Goal: Transaction & Acquisition: Purchase product/service

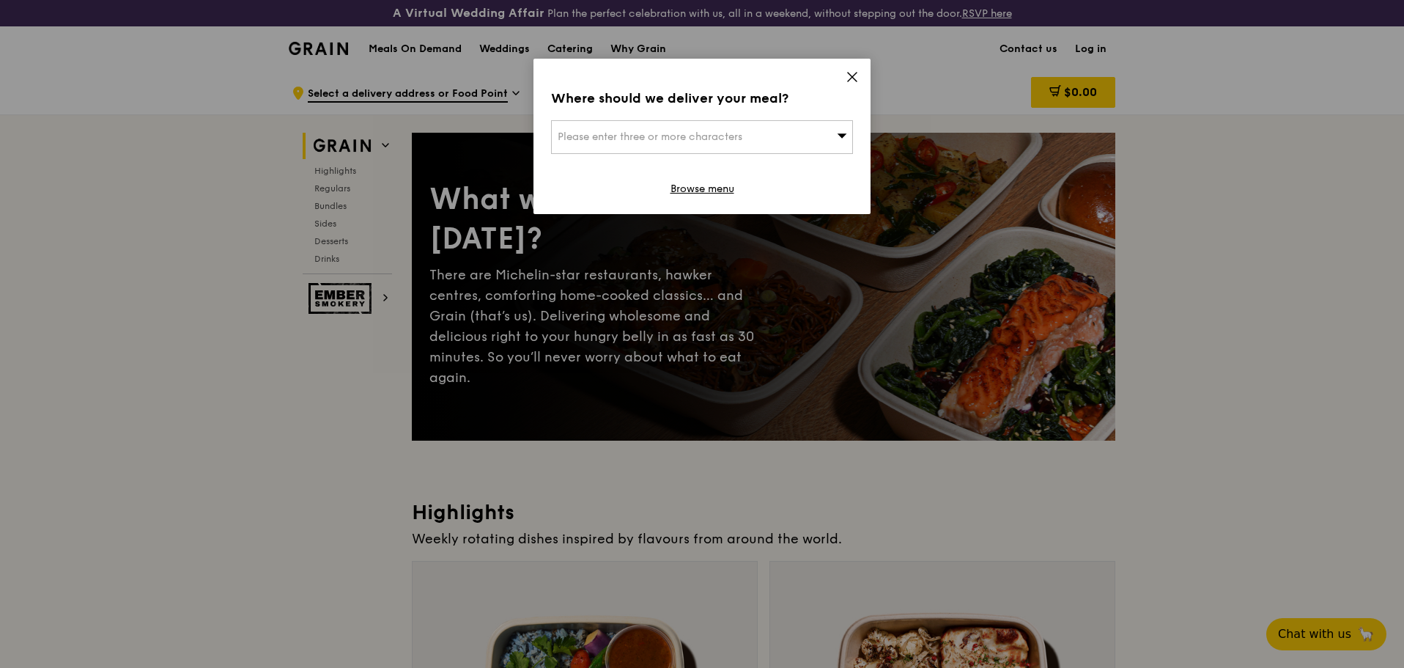
click at [761, 138] on div "Please enter three or more characters" at bounding box center [702, 137] width 302 height 34
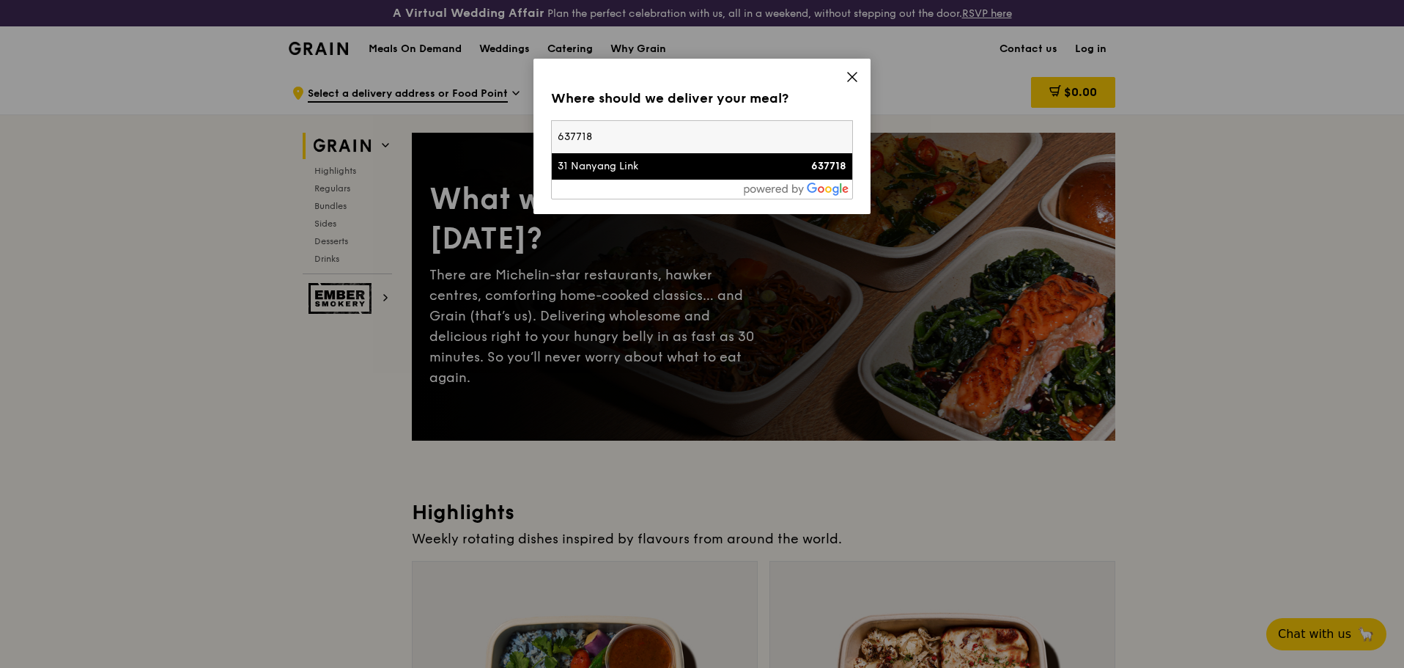
type input "637718"
click at [681, 176] on li "31 Nanyang Link 637718" at bounding box center [702, 166] width 300 height 26
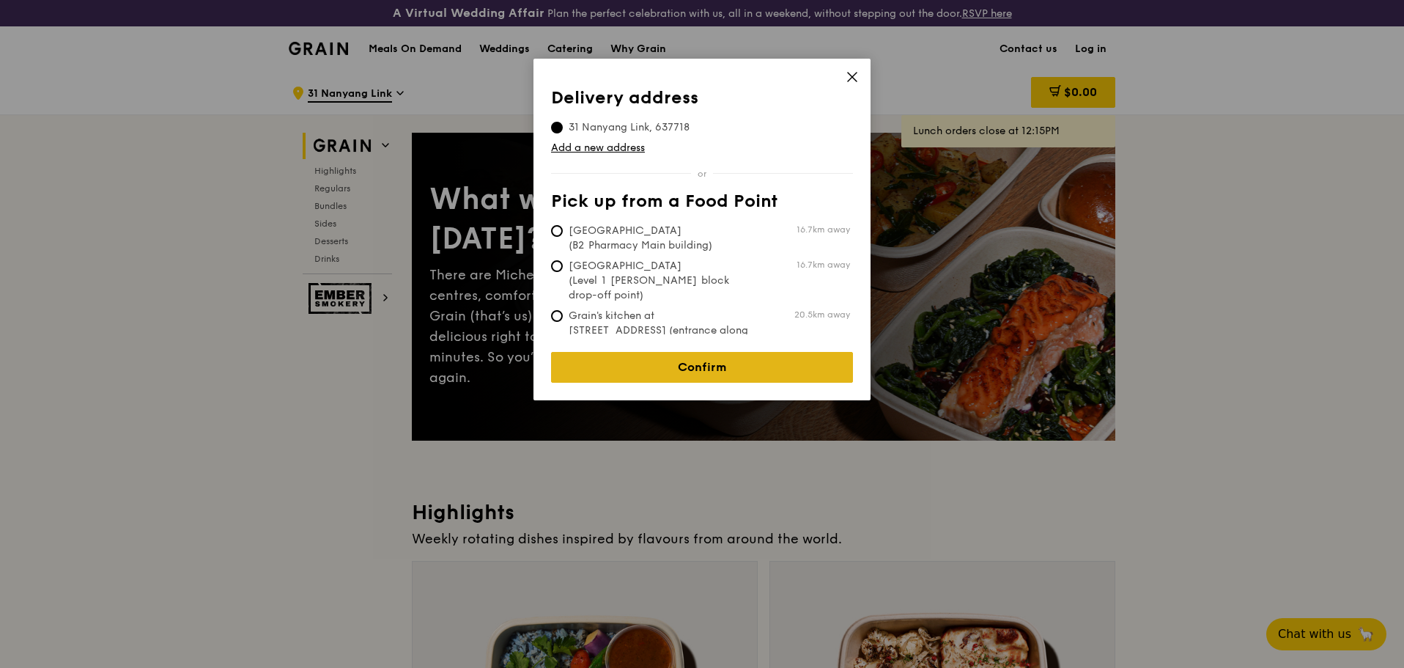
click at [815, 359] on link "Confirm" at bounding box center [702, 367] width 302 height 31
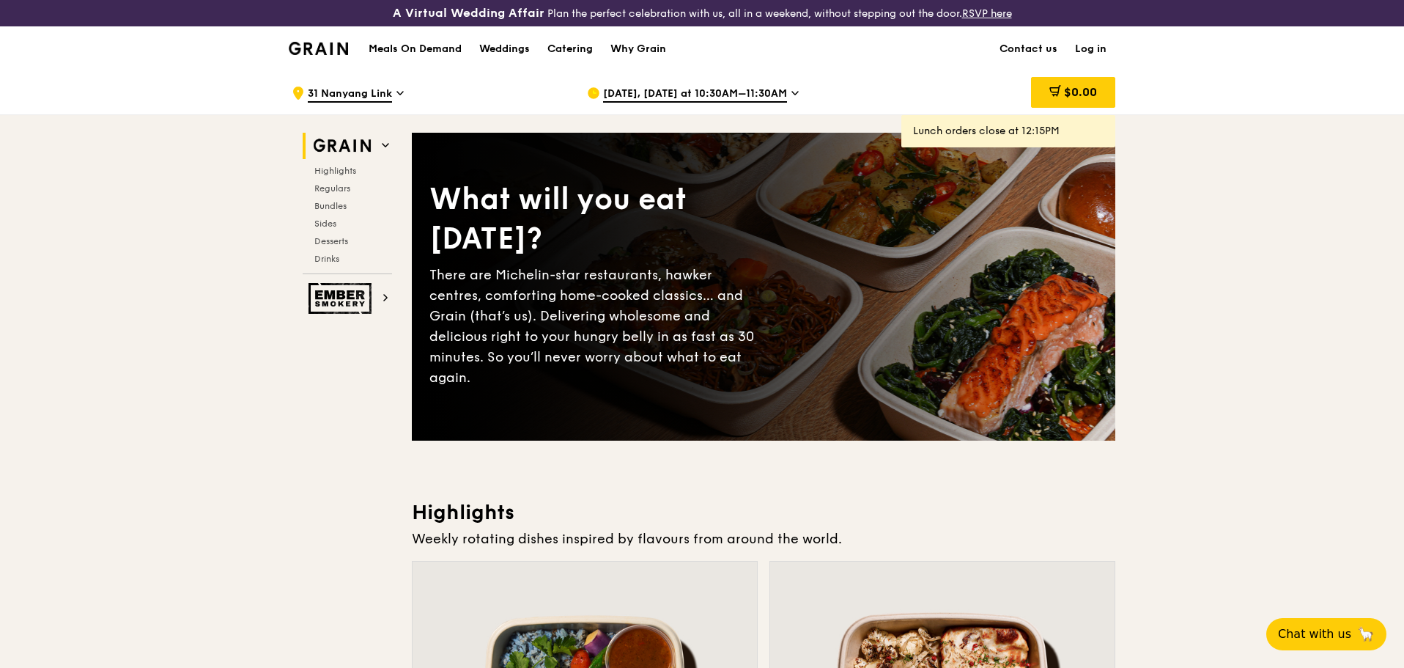
click at [792, 93] on icon at bounding box center [795, 93] width 6 height 3
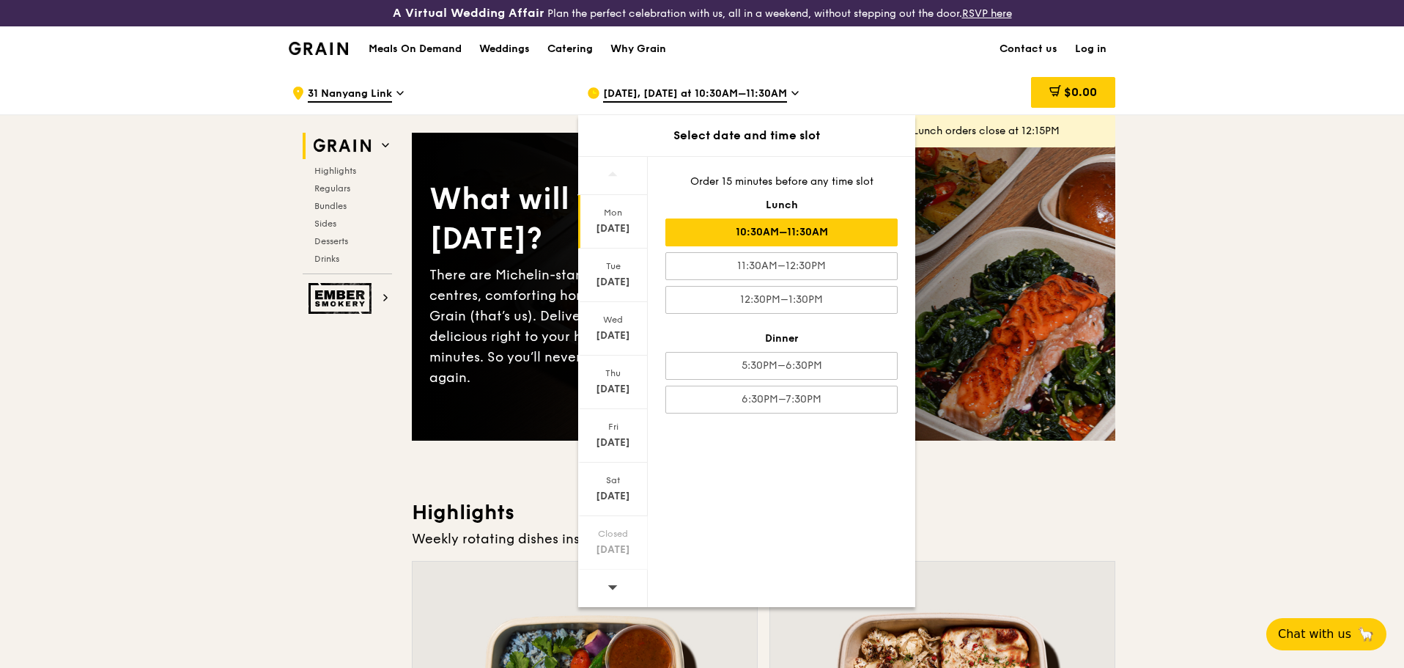
click at [608, 585] on icon at bounding box center [613, 586] width 10 height 11
click at [611, 330] on div "Oct 8" at bounding box center [612, 335] width 65 height 15
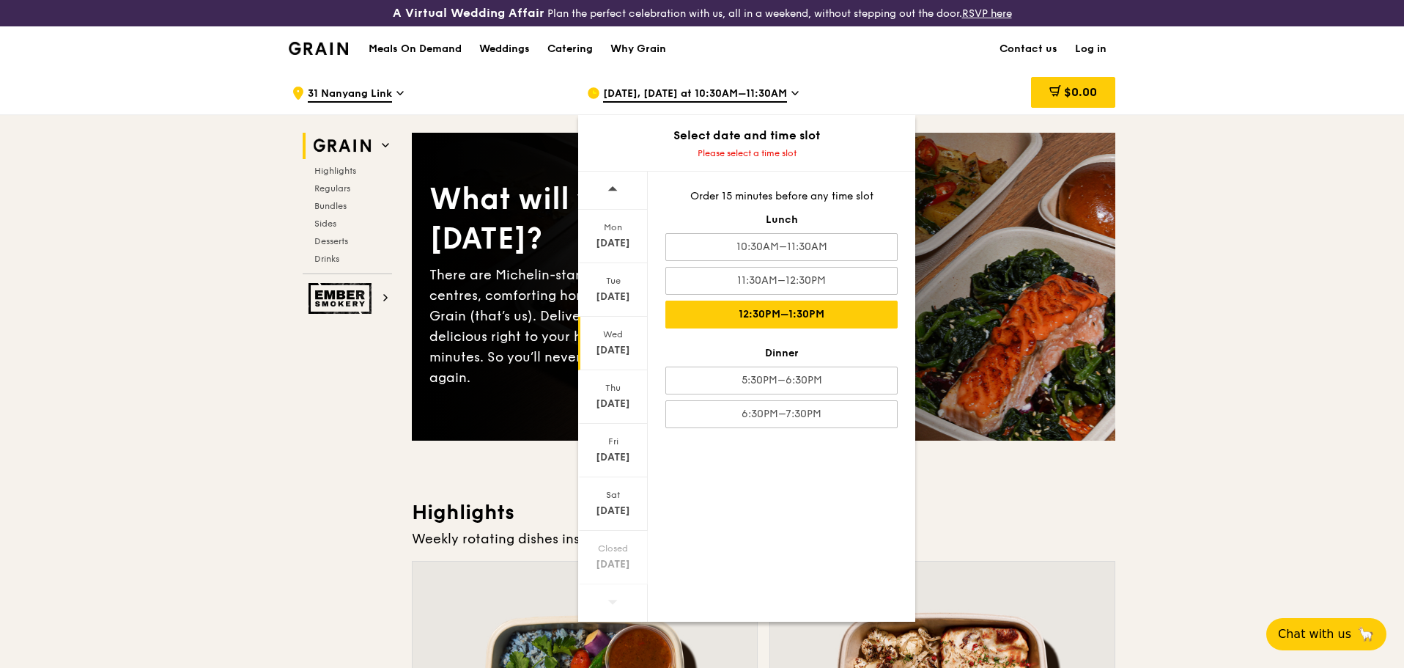
click at [805, 317] on div "12:30PM–1:30PM" at bounding box center [781, 314] width 232 height 28
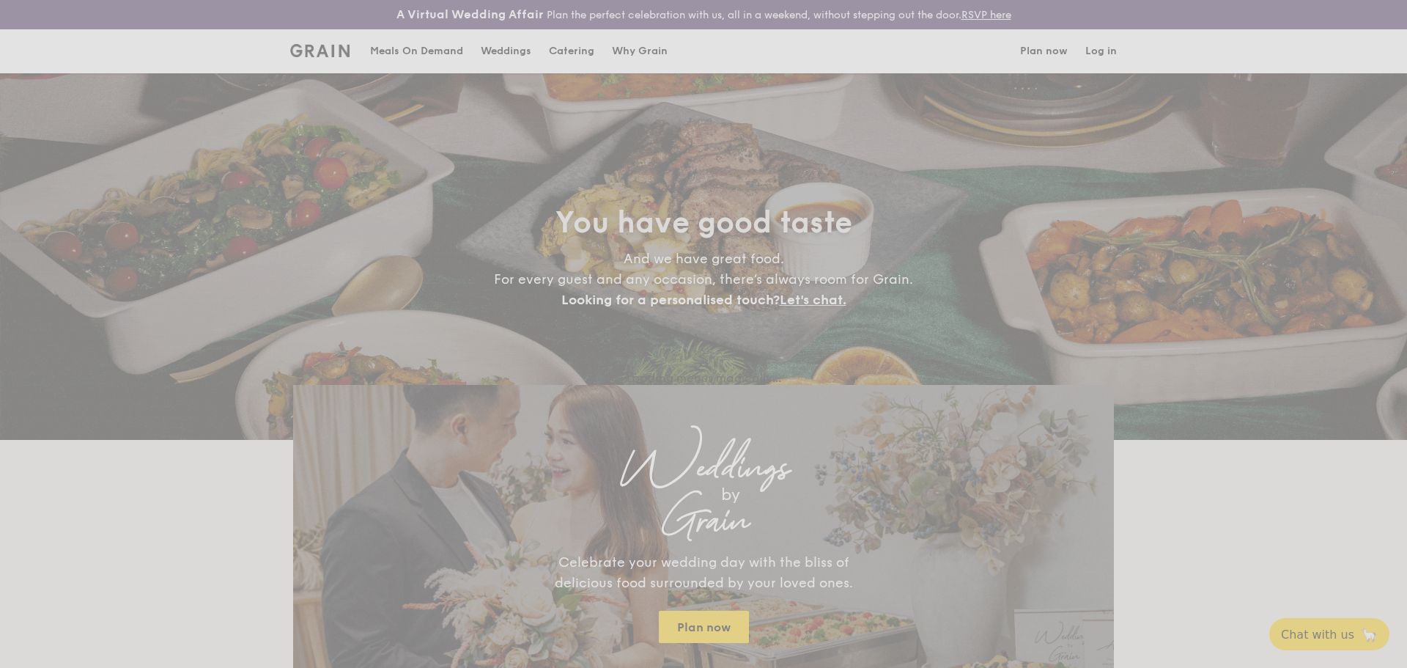
select select
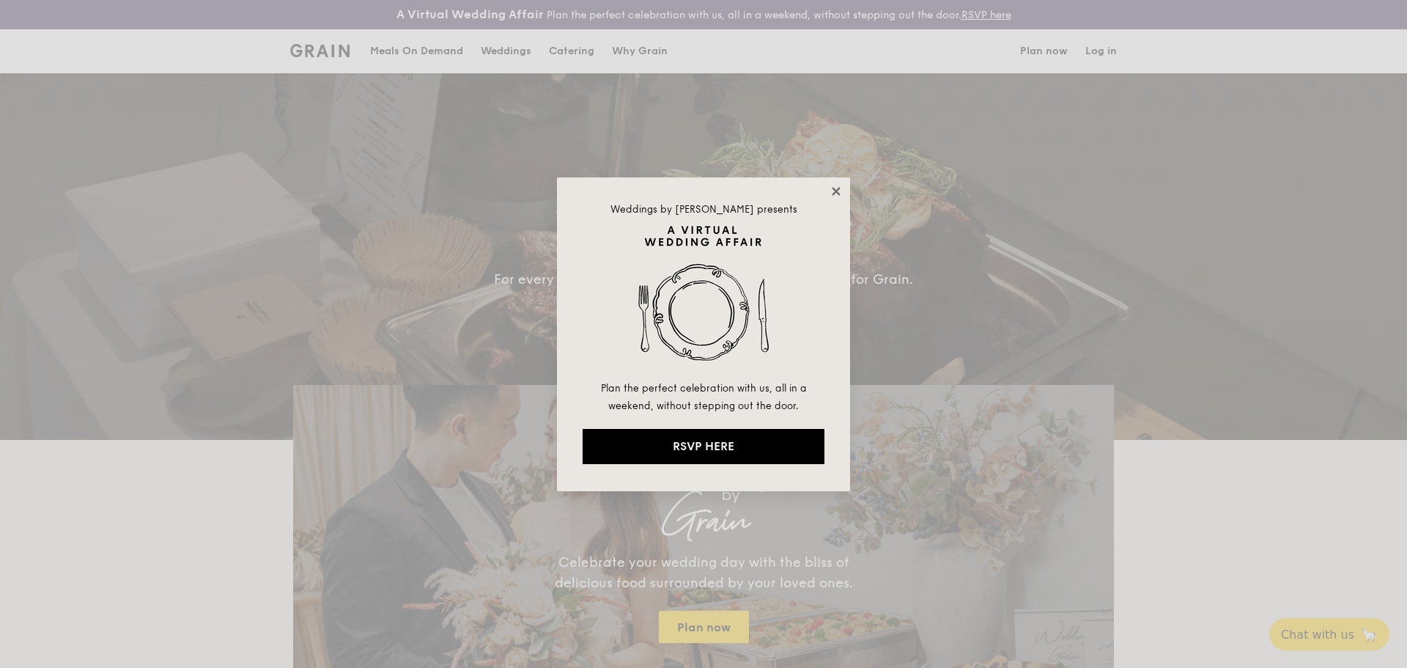
click at [839, 191] on icon at bounding box center [836, 191] width 13 height 13
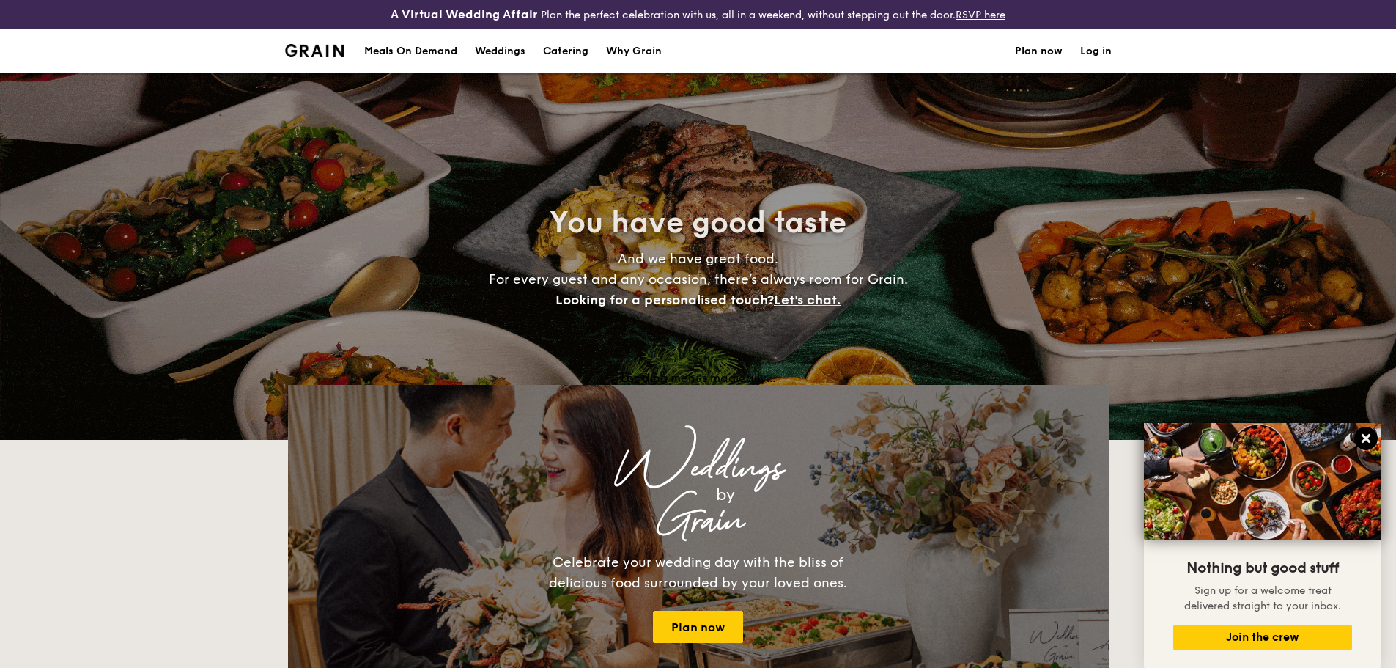
click at [1366, 433] on icon at bounding box center [1366, 438] width 13 height 13
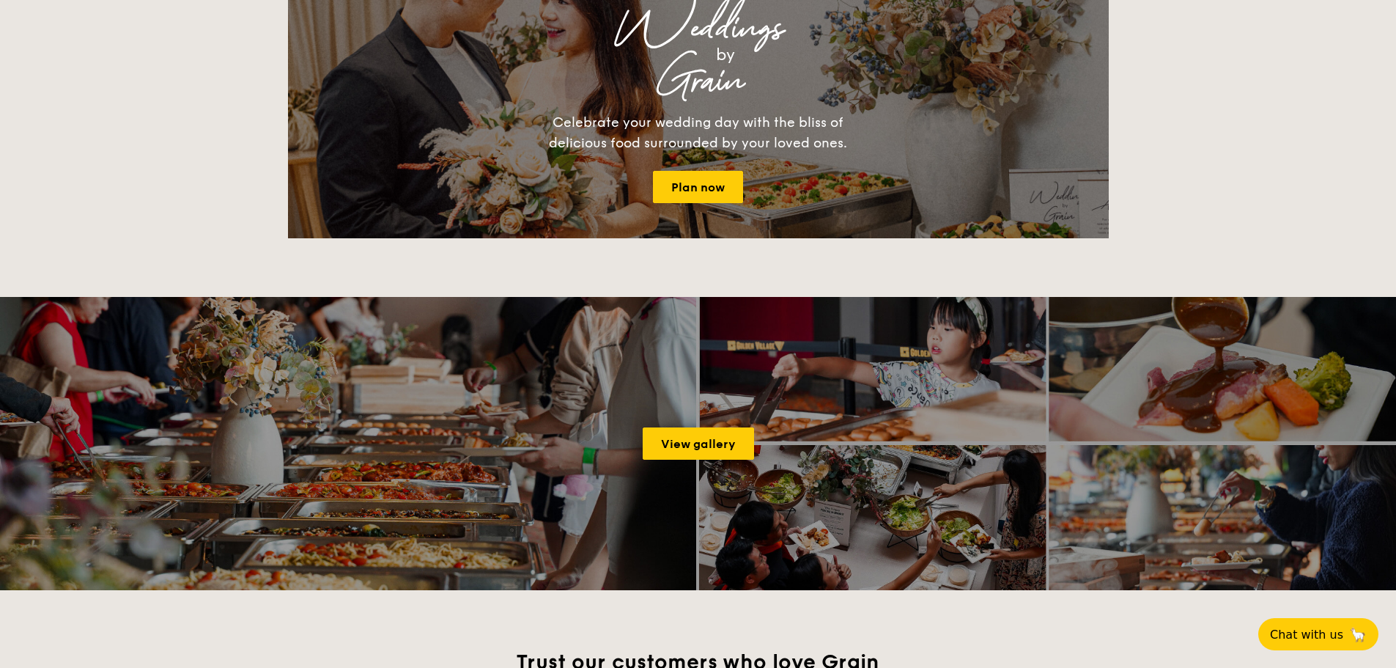
scroll to position [586, 0]
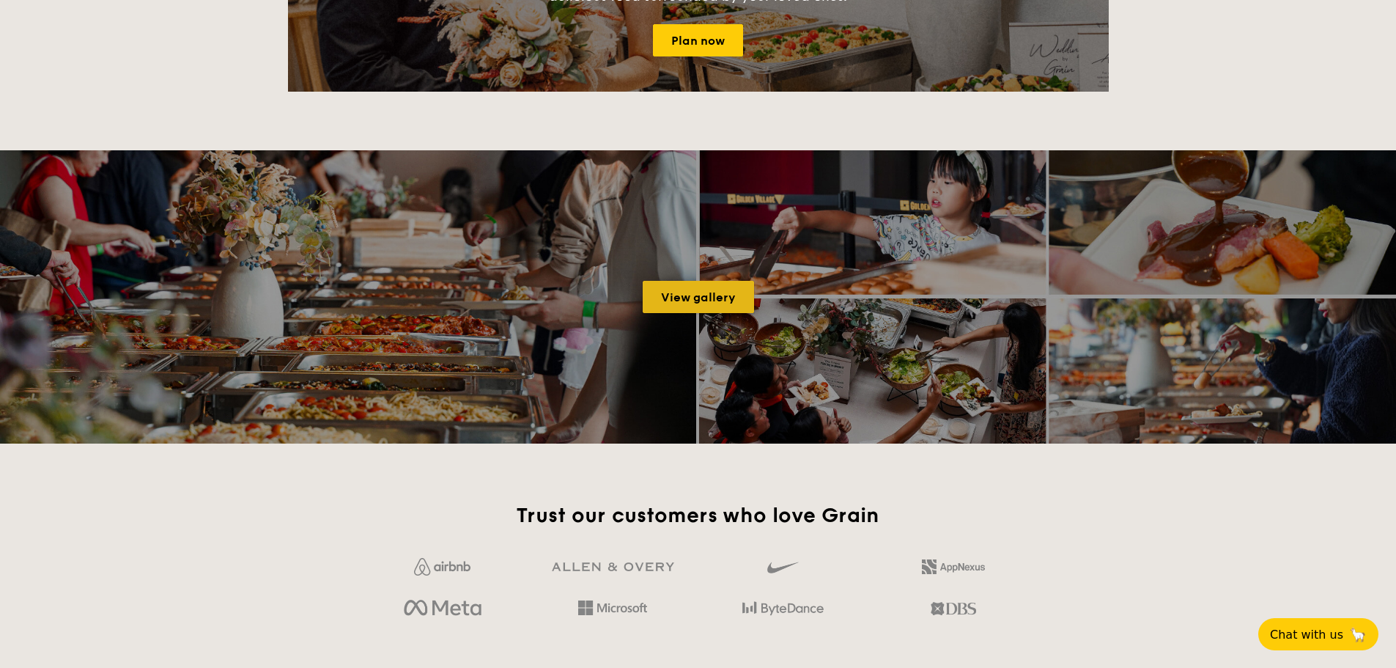
click at [704, 292] on link "View gallery" at bounding box center [698, 297] width 111 height 32
